Goal: Contribute content

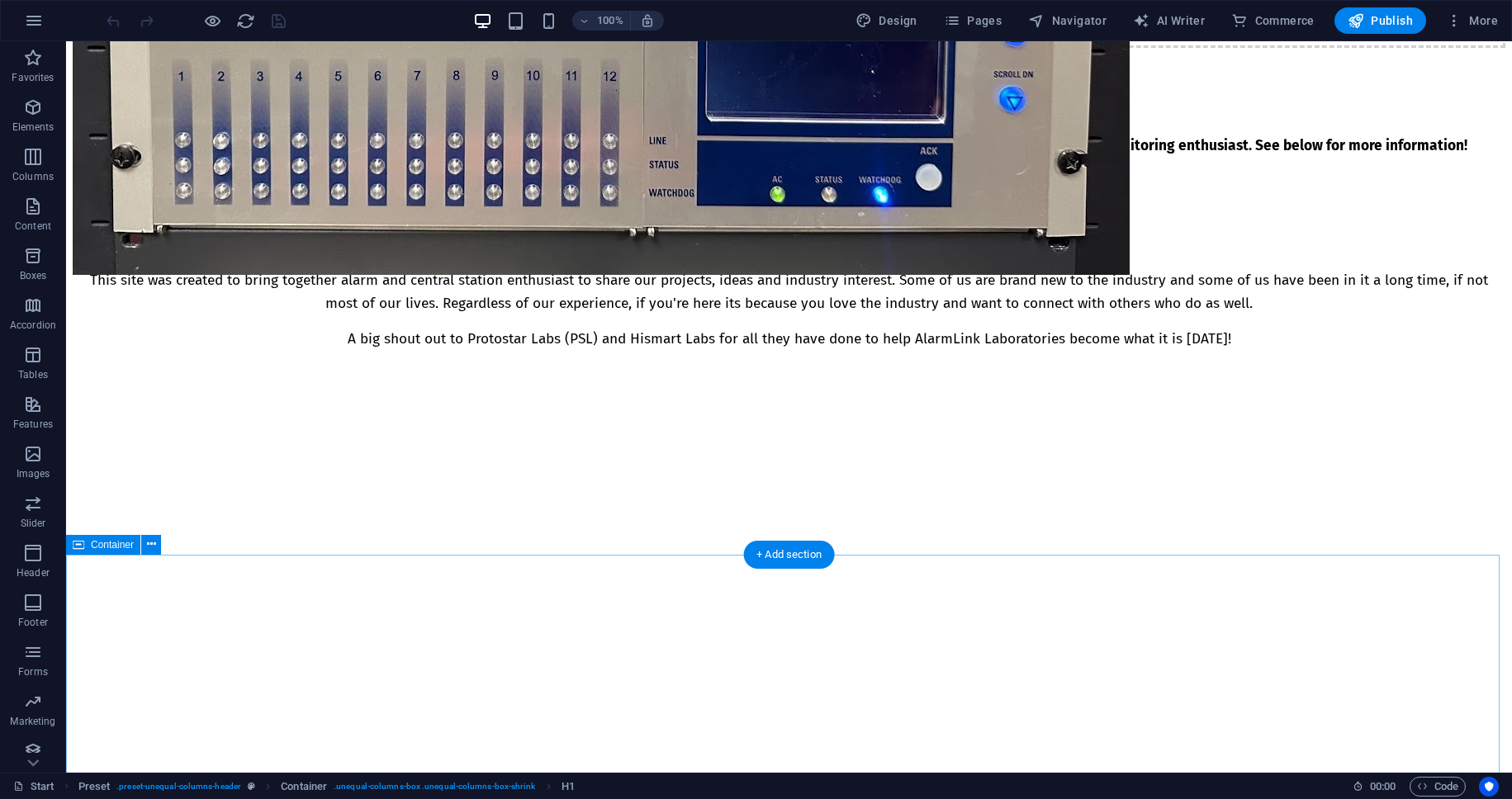
scroll to position [721, 0]
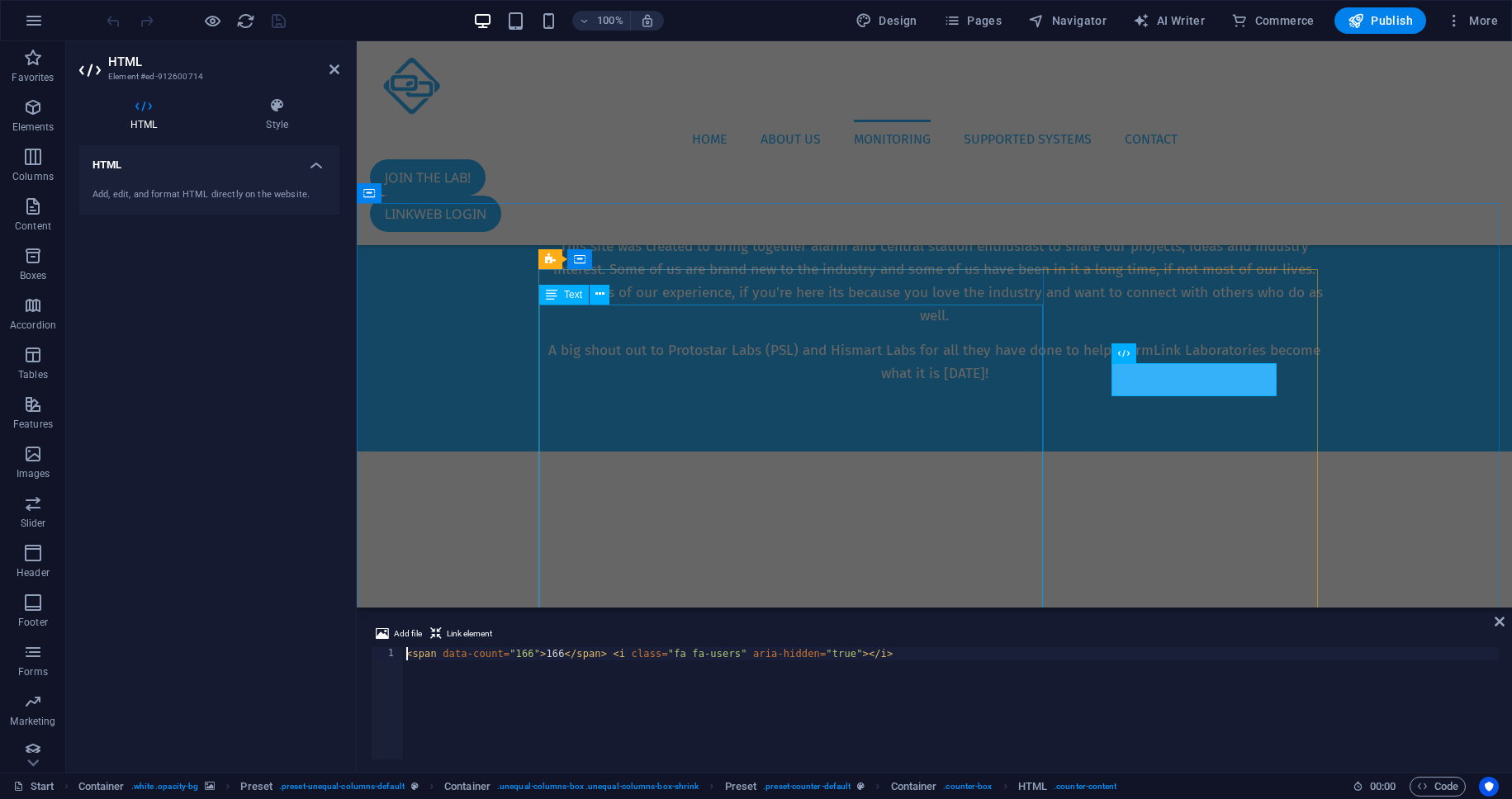
scroll to position [616, 0]
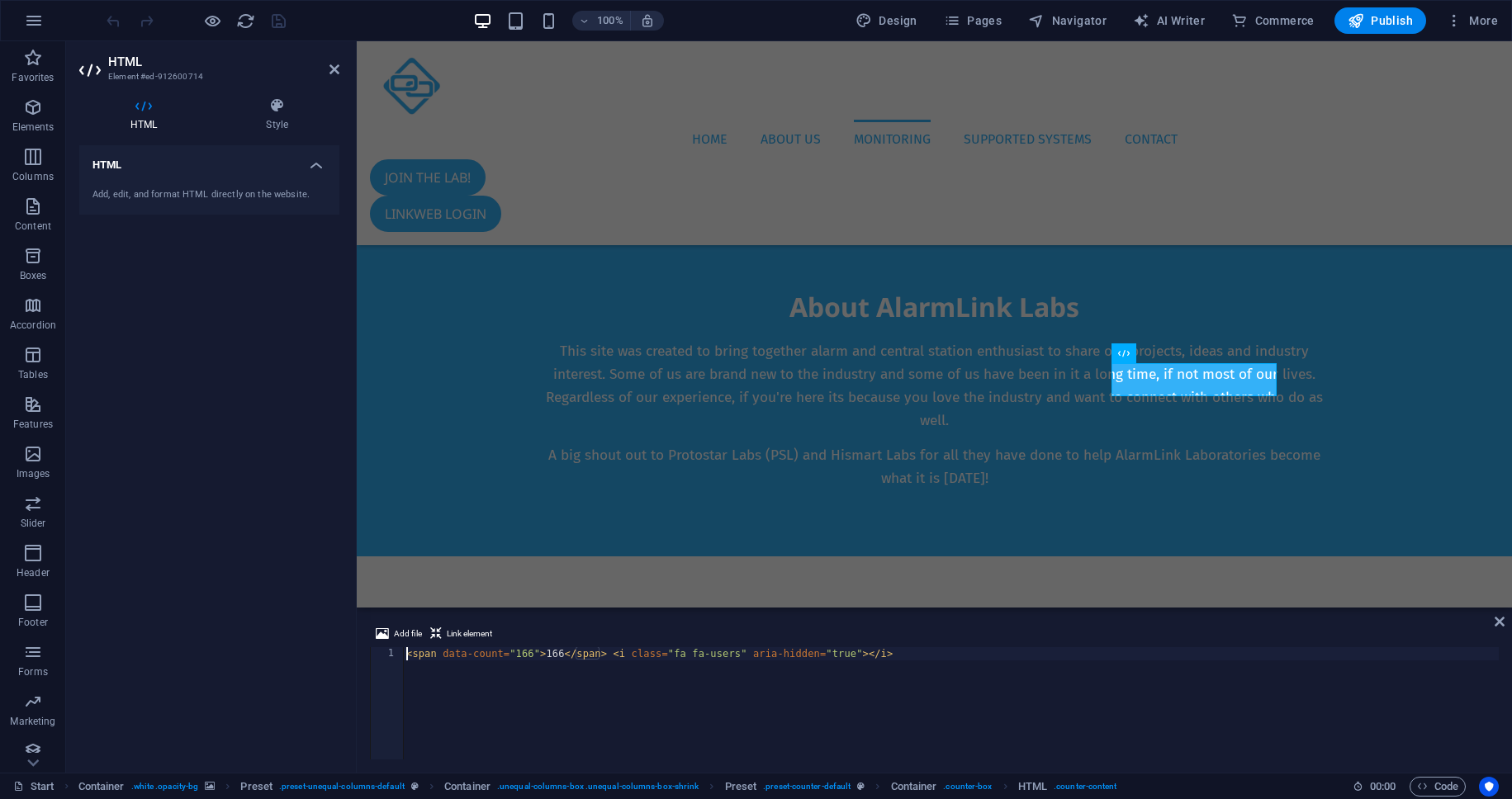
click at [533, 656] on div "< span data-count = "166" > 166 </ span > < i class = "fa fa-users" aria-hidden…" at bounding box center [950, 716] width 1095 height 139
type textarea "<span data-count="171">171</span> <i class="fa fa-users" aria-hidden="true"></i>"
click at [1338, 556] on figure at bounding box center [934, 806] width 1155 height 500
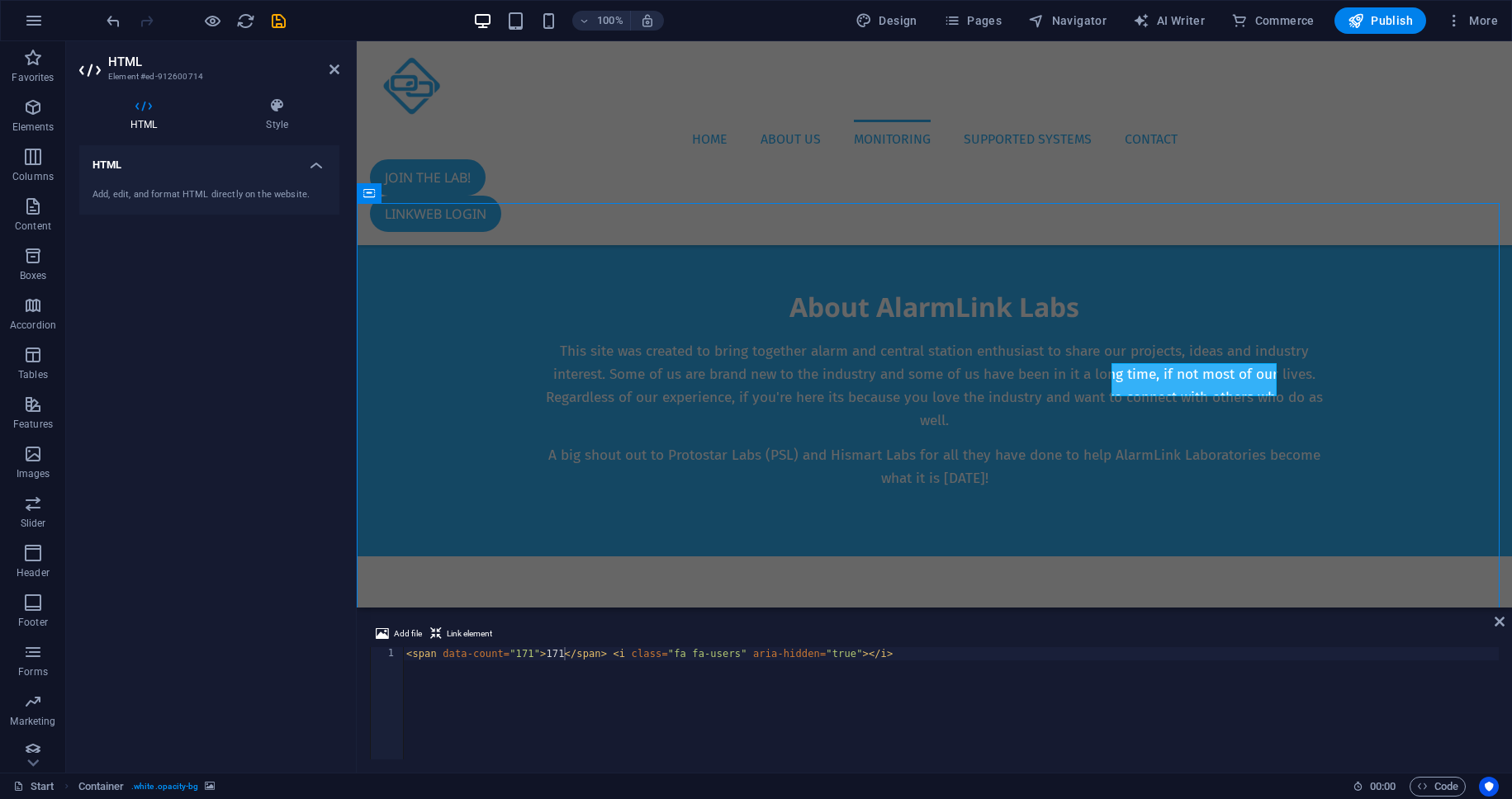
scroll to position [721, 0]
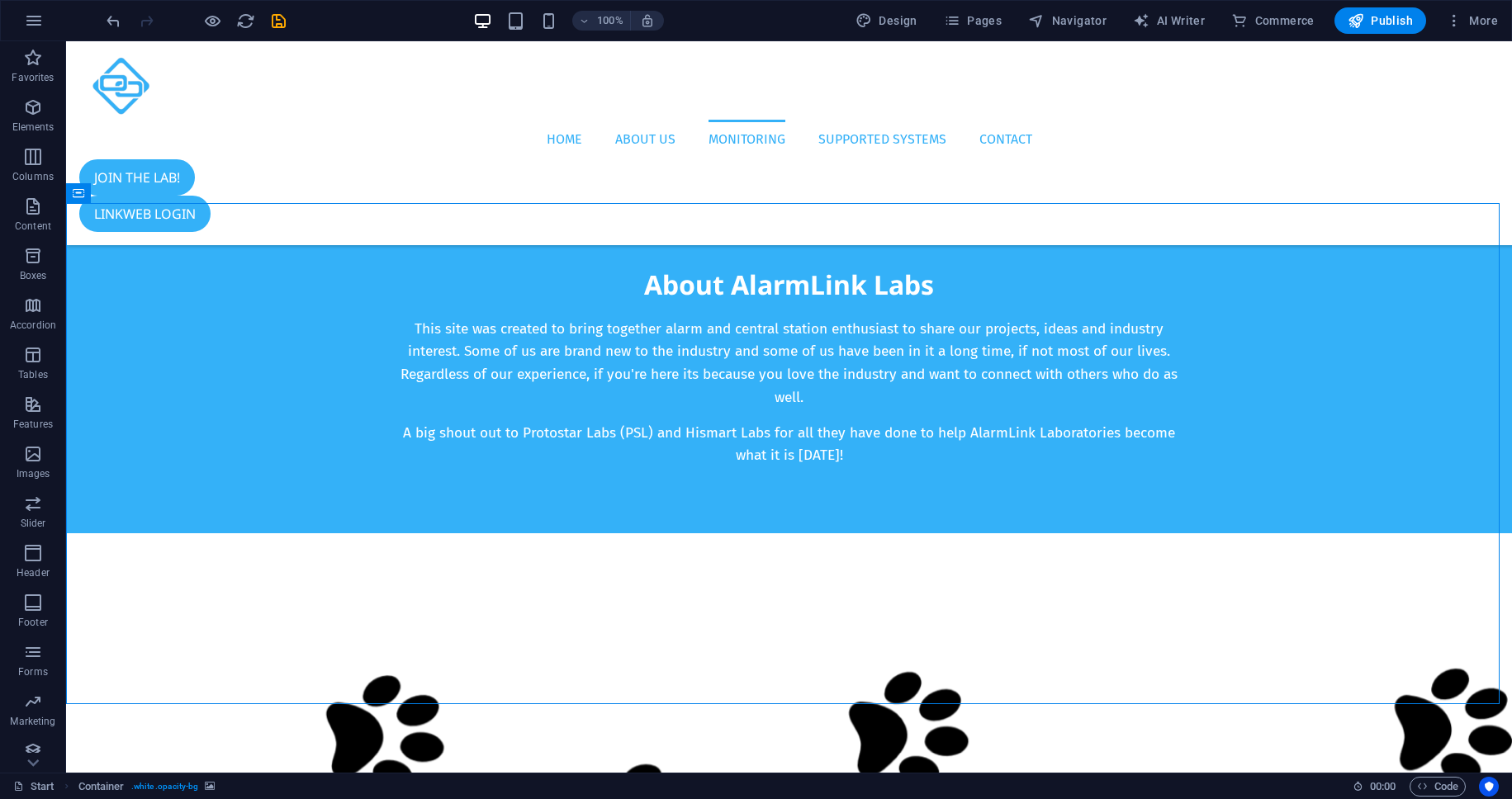
click at [288, 22] on div "100% Design Pages Navigator AI Writer Commerce Publish More" at bounding box center [803, 20] width 1401 height 26
click at [282, 22] on icon "save" at bounding box center [278, 21] width 19 height 19
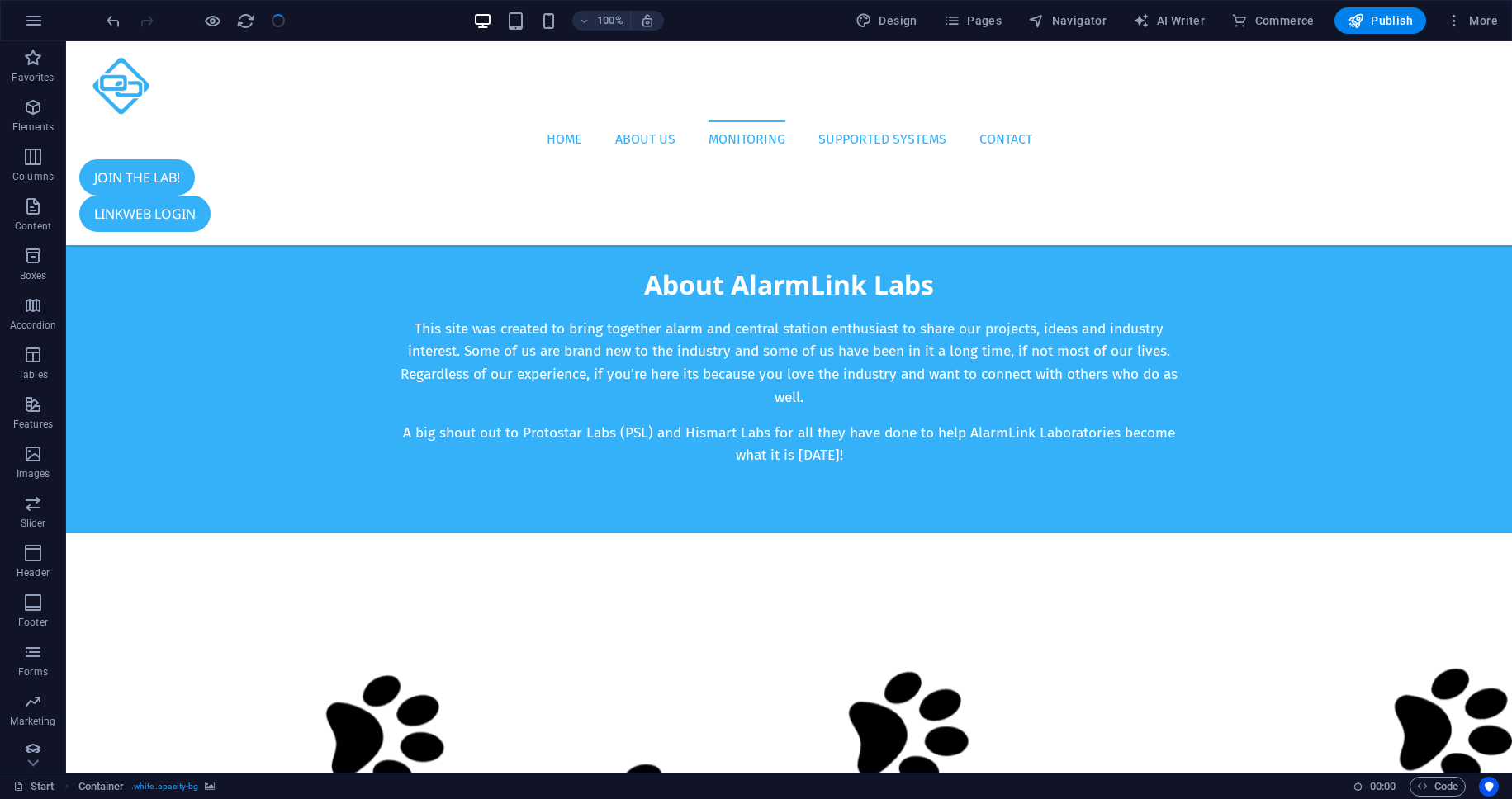
checkbox input "false"
click at [1370, 16] on span "Publish" at bounding box center [1379, 20] width 65 height 17
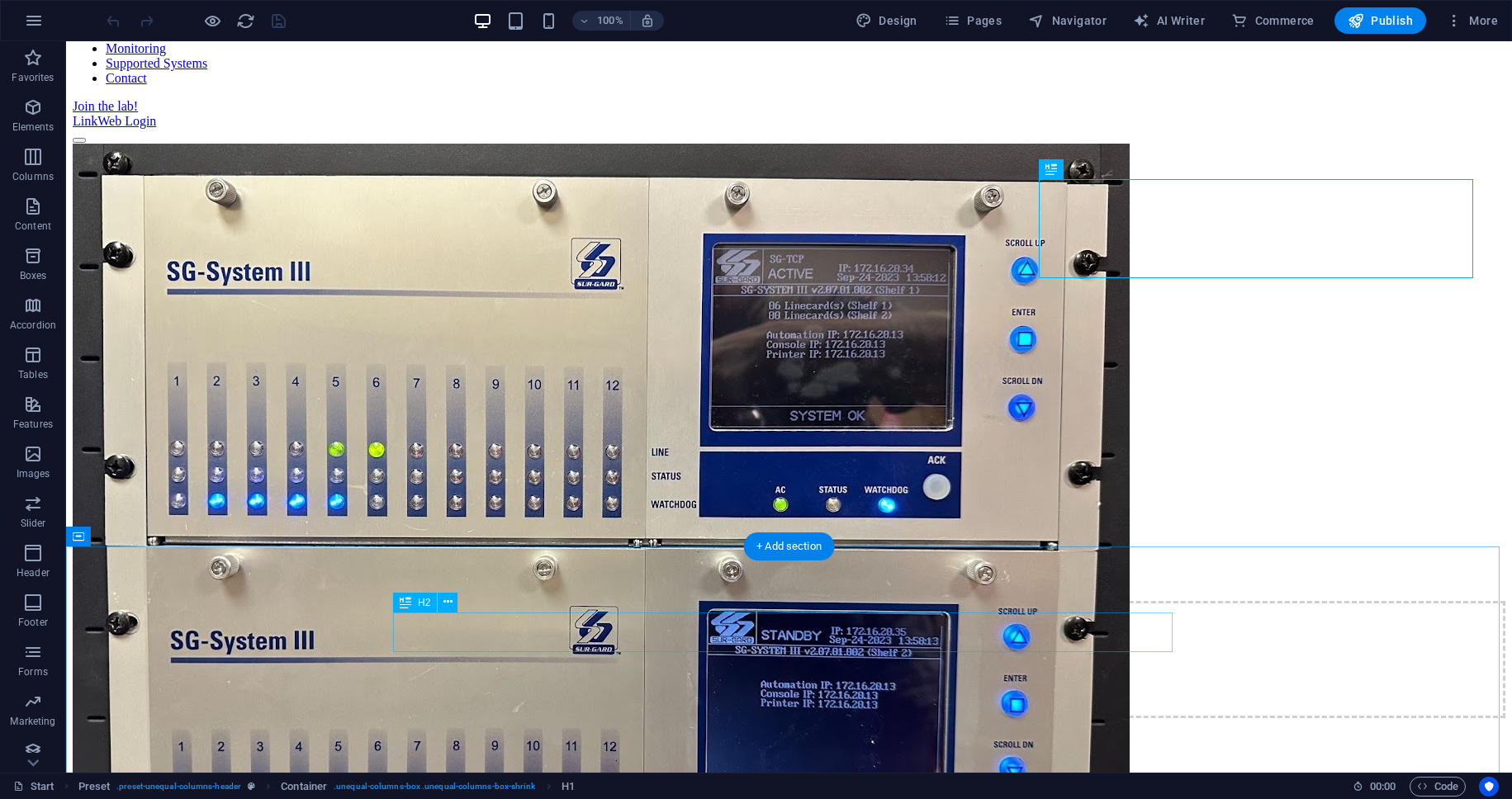
scroll to position [500, 0]
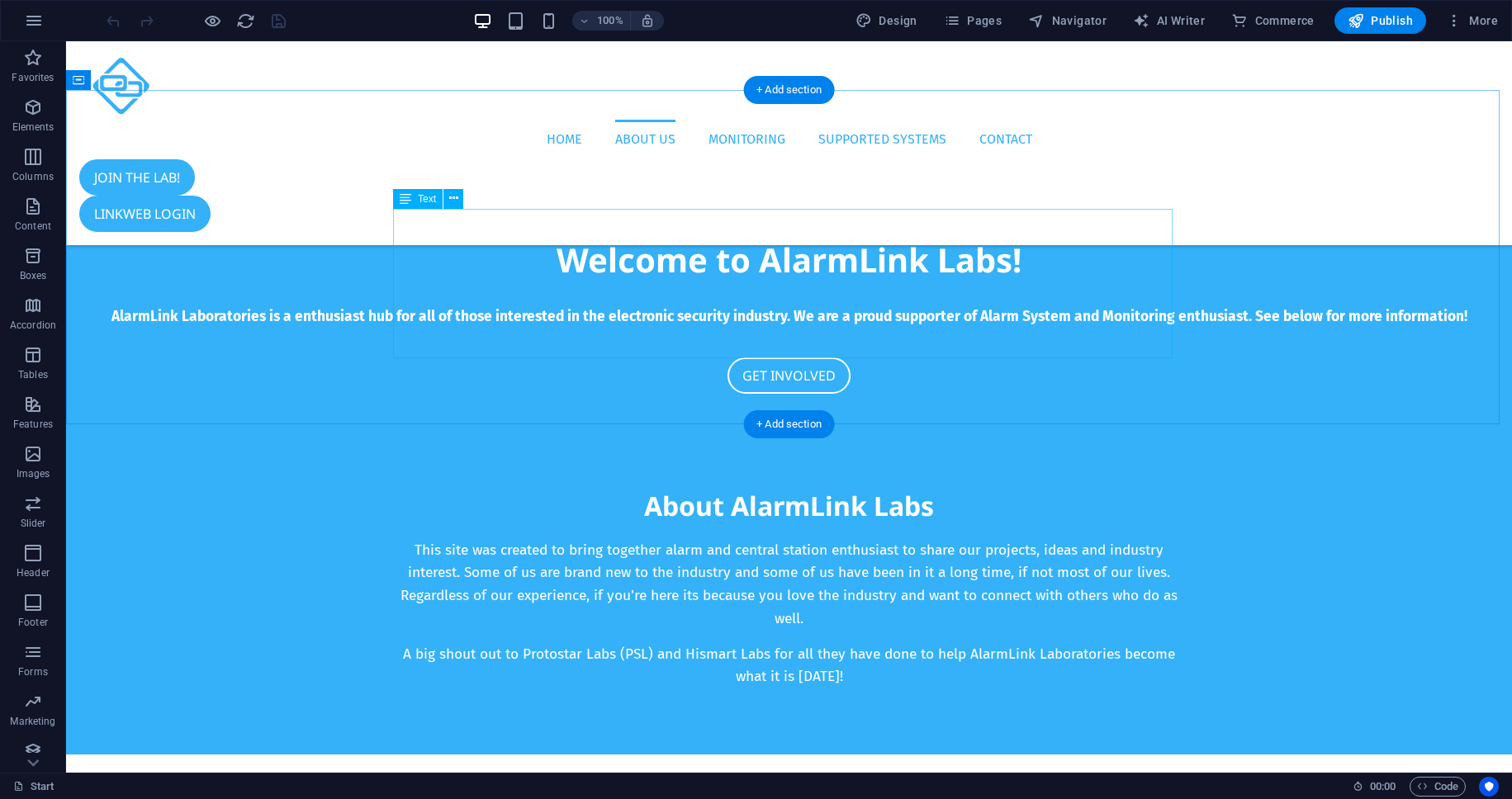
click at [609, 538] on div "This site was created to bring together alarm and central station enthusiast to…" at bounding box center [789, 613] width 779 height 150
click at [459, 538] on div "This site was created to bring together alarm and central station enthusiast to…" at bounding box center [789, 613] width 779 height 150
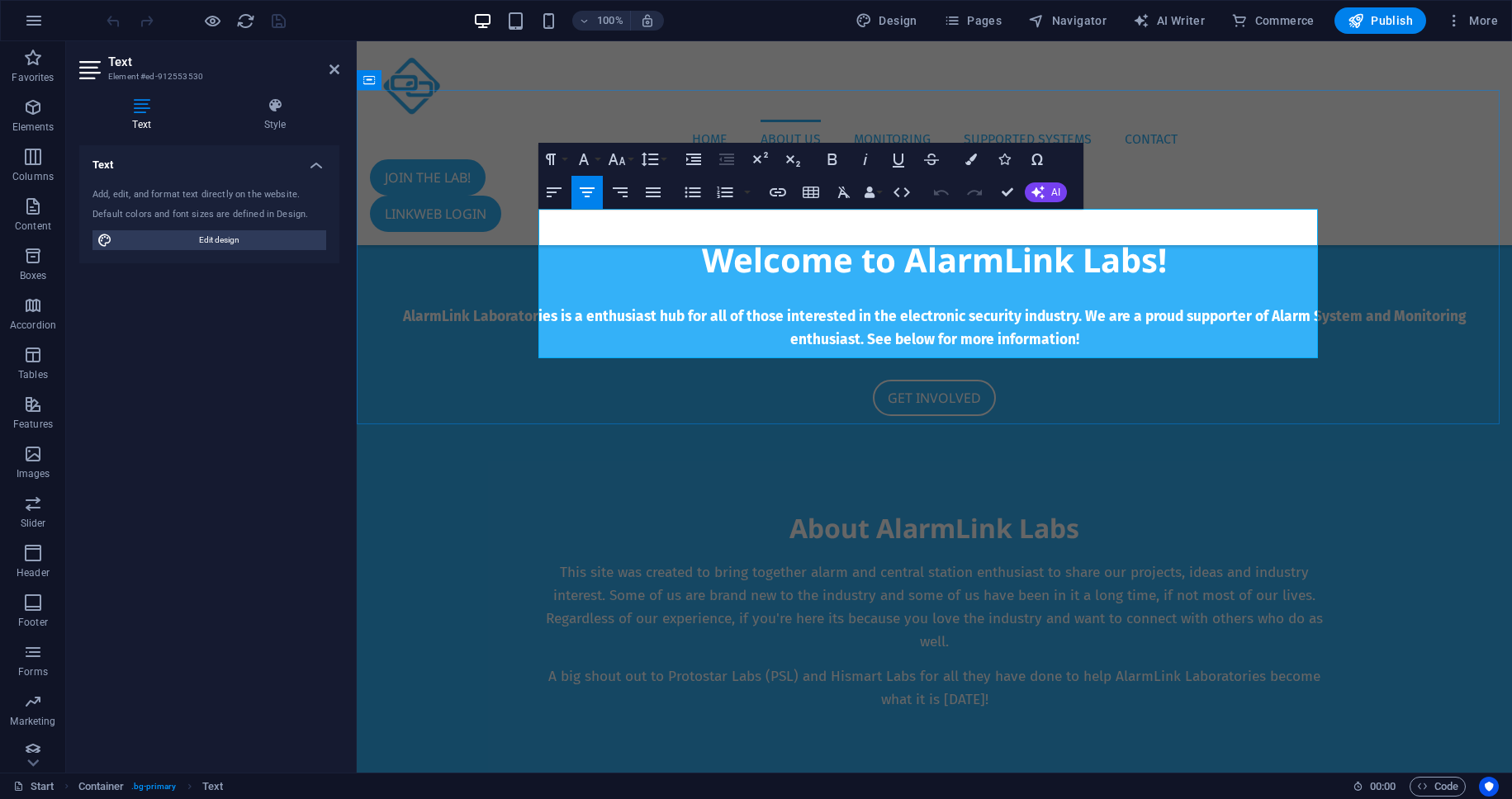
click at [743, 561] on p "This site was created to bring together alarm and central station enthusiast to…" at bounding box center [934, 607] width 779 height 92
click at [796, 667] on span "A big shout out to Protostar Labs (PSL) and Hismart Labs for all they have done…" at bounding box center [936, 687] width 776 height 40
click at [1128, 442] on div "About AlarmLink Labs This site was created to bring together alarm and central …" at bounding box center [934, 609] width 1155 height 335
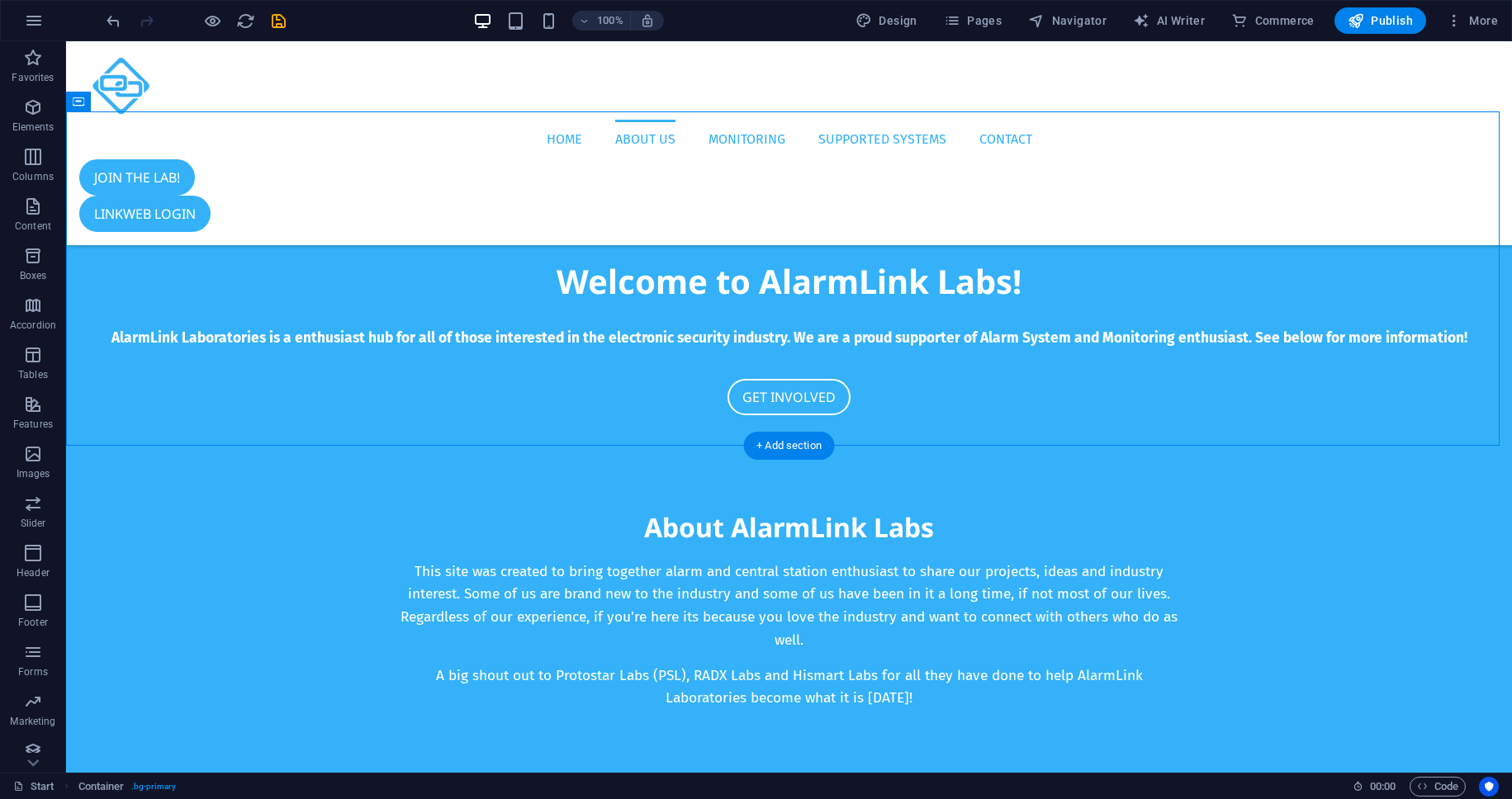
scroll to position [783, 0]
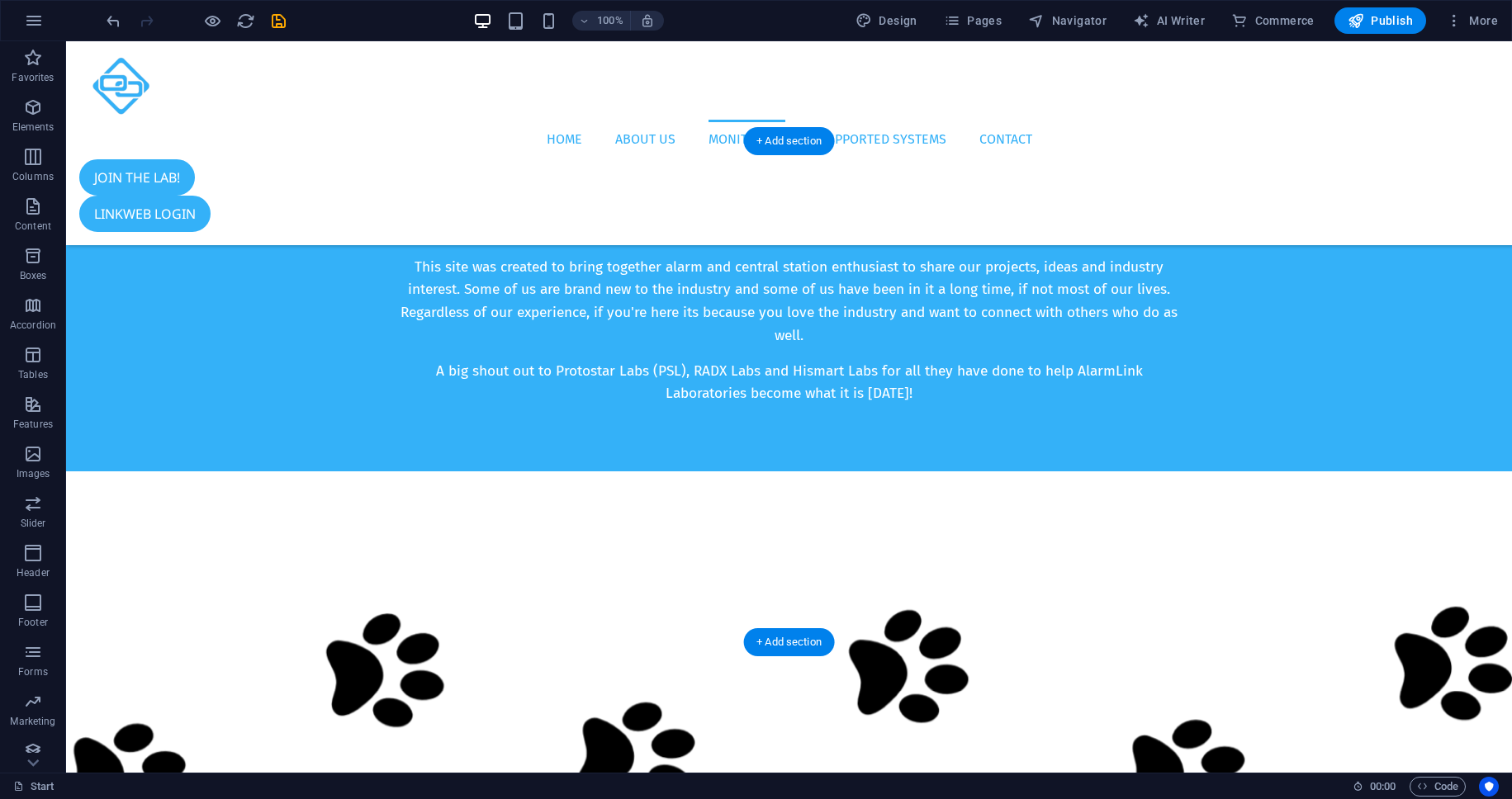
click at [1232, 528] on figure at bounding box center [788, 721] width 1445 height 500
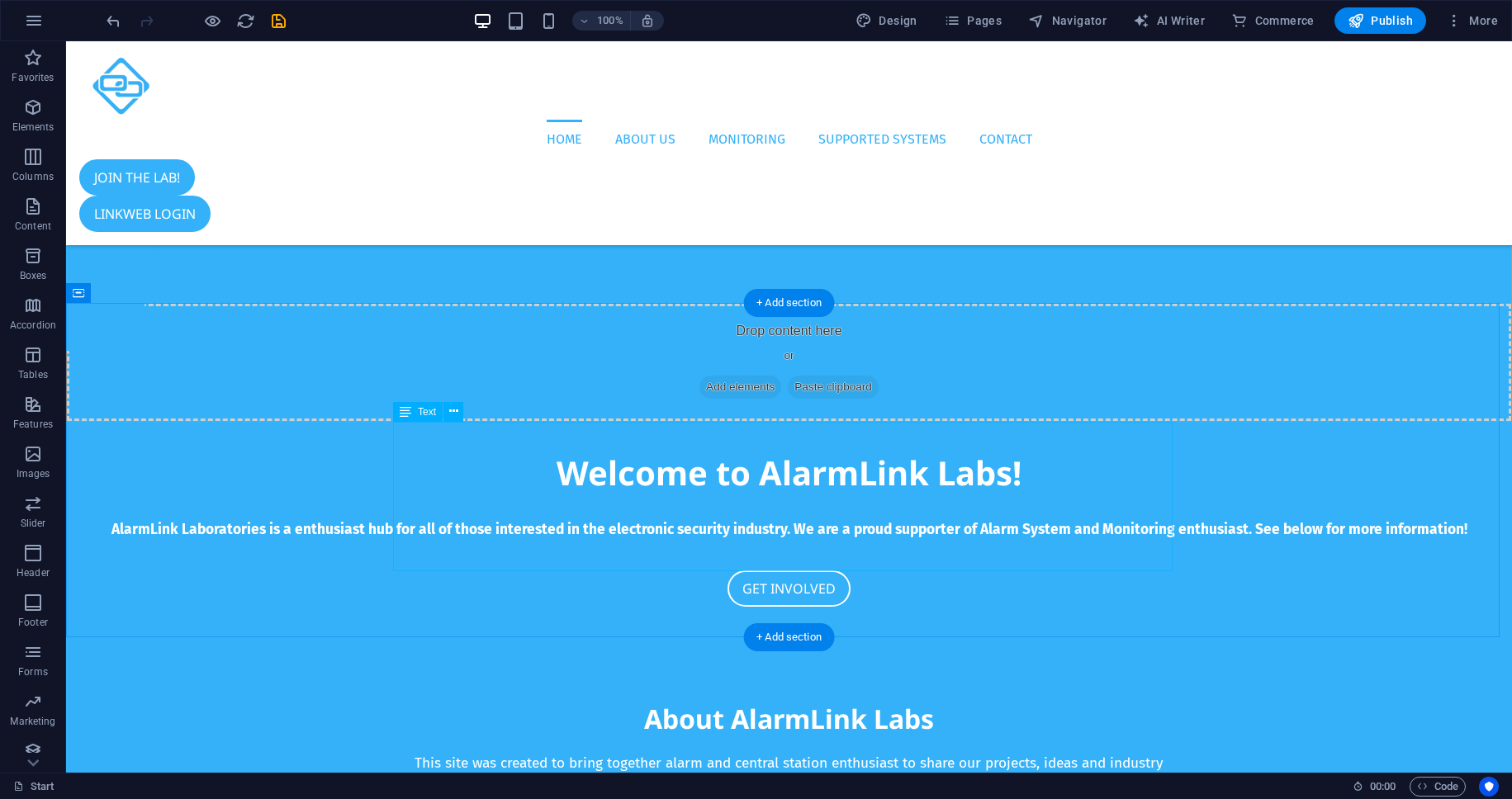
scroll to position [0, 0]
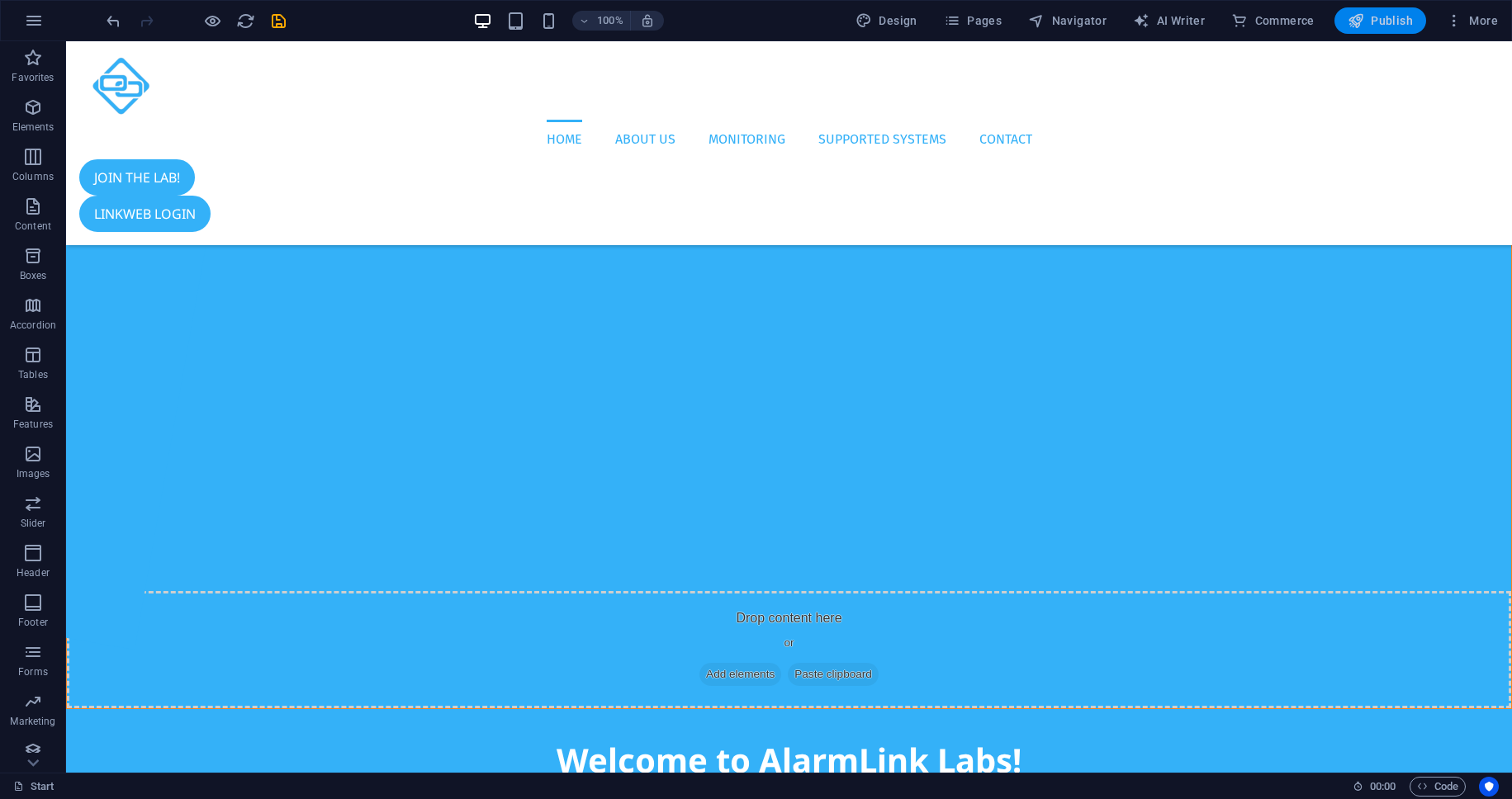
click at [1395, 17] on span "Publish" at bounding box center [1379, 20] width 65 height 17
checkbox input "false"
